Goal: Complete application form

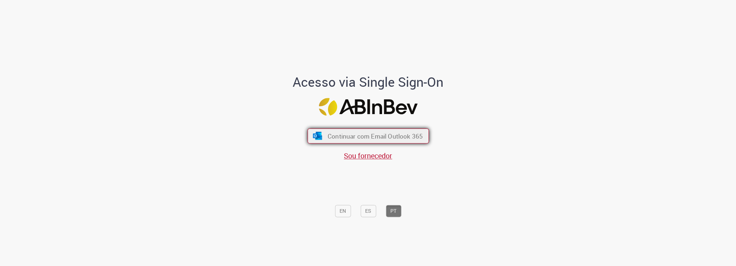
click at [373, 136] on span "Continuar com Email Outlook 365" at bounding box center [374, 136] width 95 height 8
